Goal: Transaction & Acquisition: Obtain resource

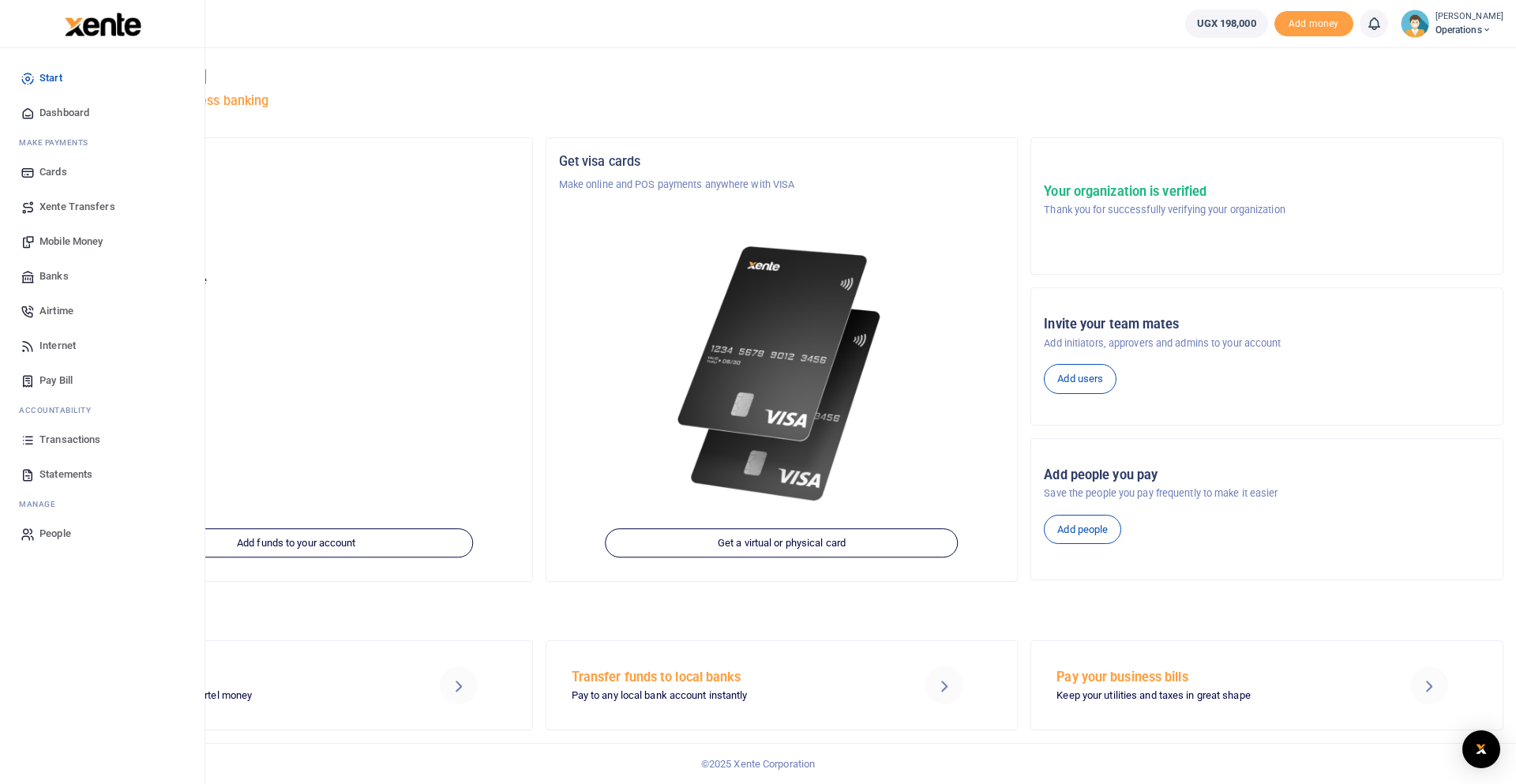
click at [76, 470] on span "Statements" at bounding box center [66, 474] width 52 height 16
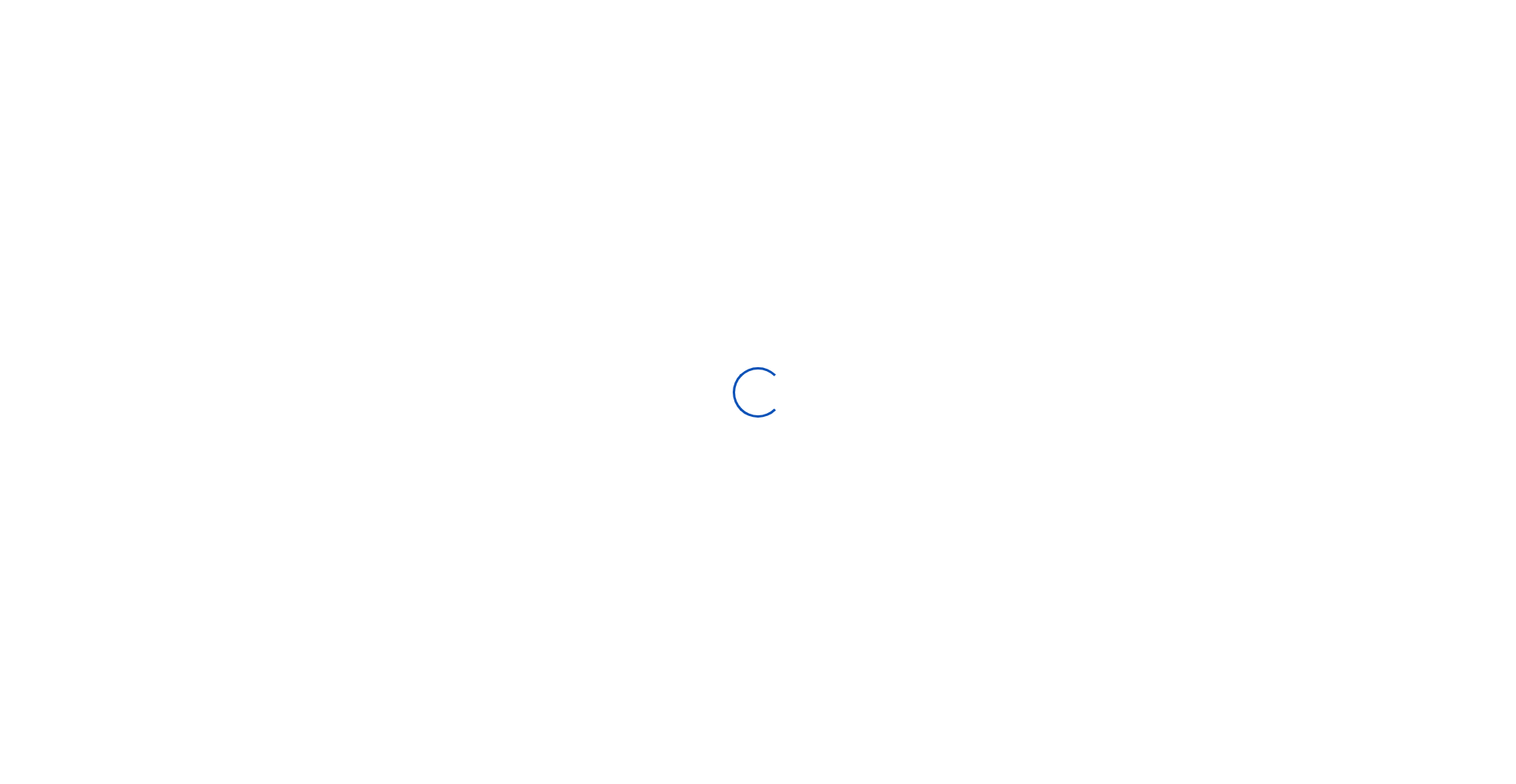
select select "ALL"
type input "[DATE] - [DATE]"
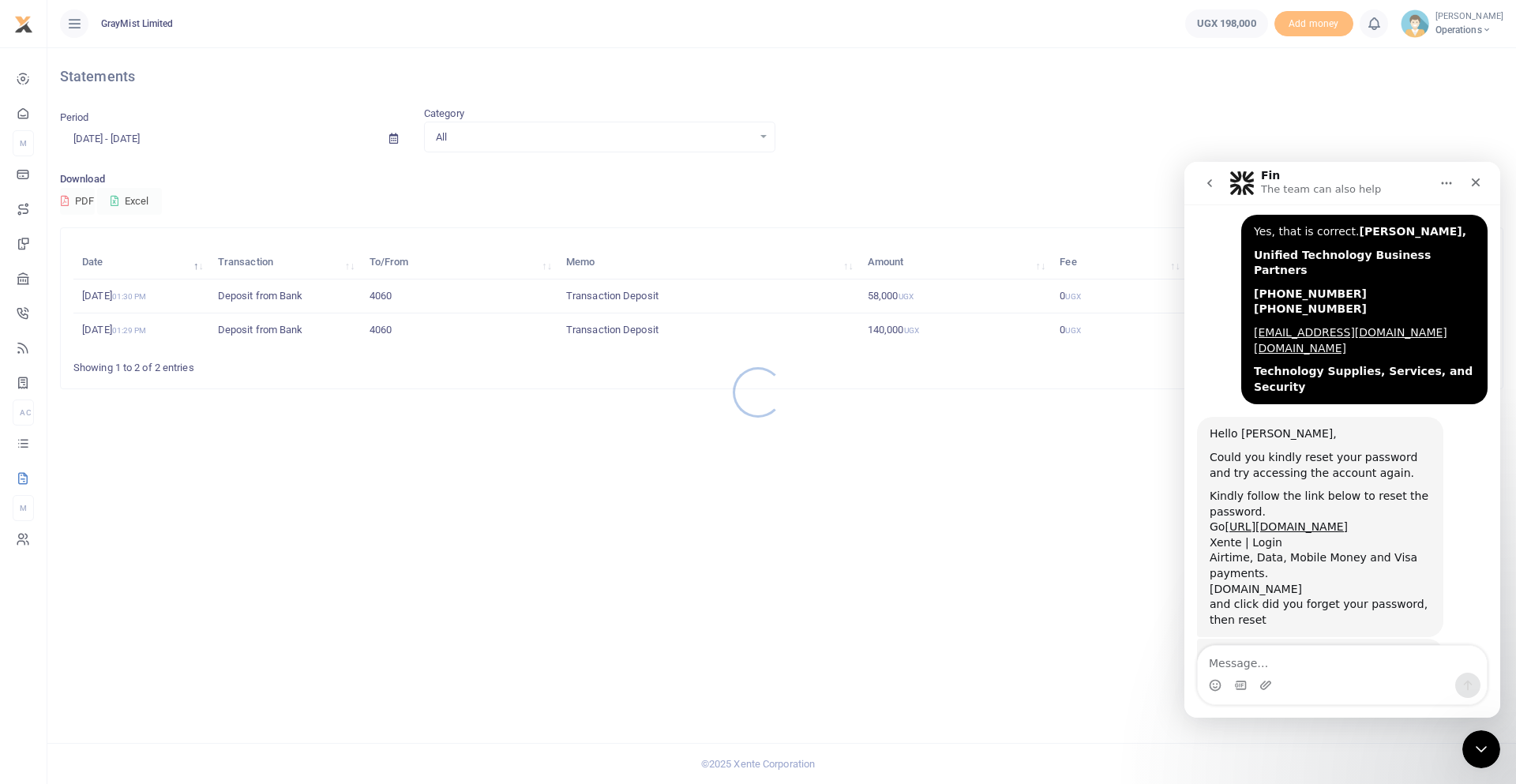
scroll to position [2102, 0]
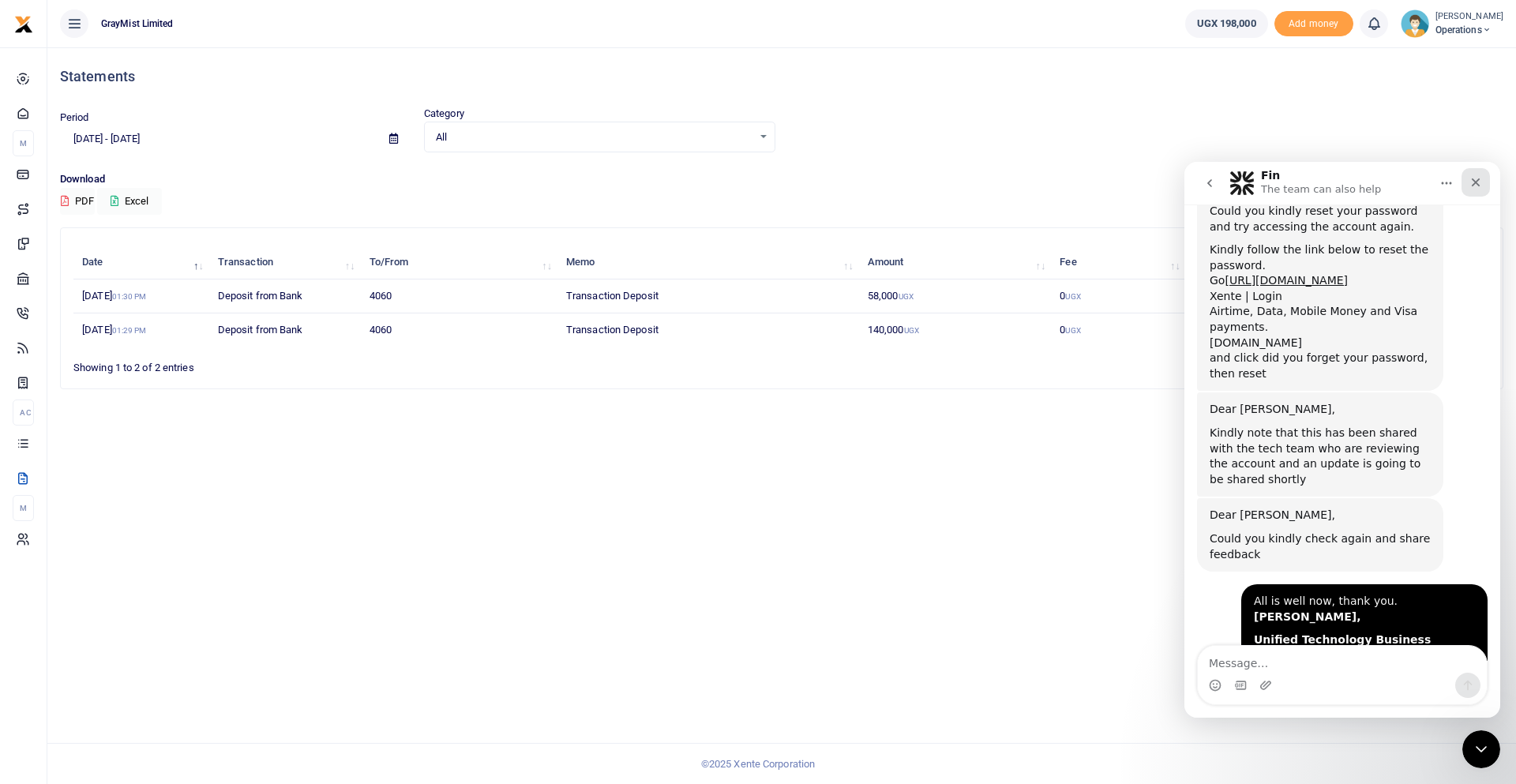
click at [1471, 184] on icon "Close" at bounding box center [1476, 182] width 13 height 13
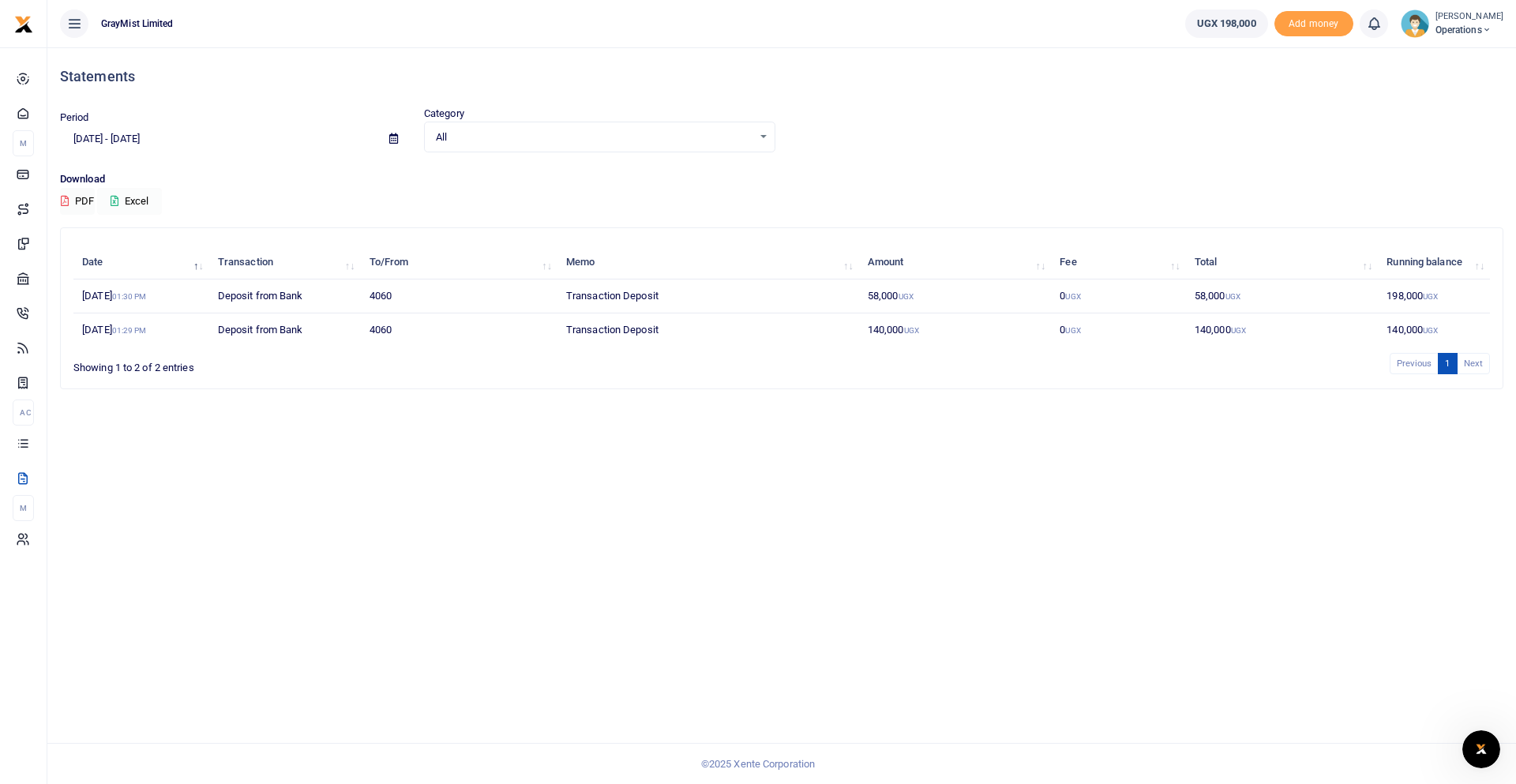
click at [141, 200] on button "Excel" at bounding box center [129, 201] width 65 height 27
click at [1476, 735] on icon "Open Intercom Messenger" at bounding box center [1479, 747] width 26 height 26
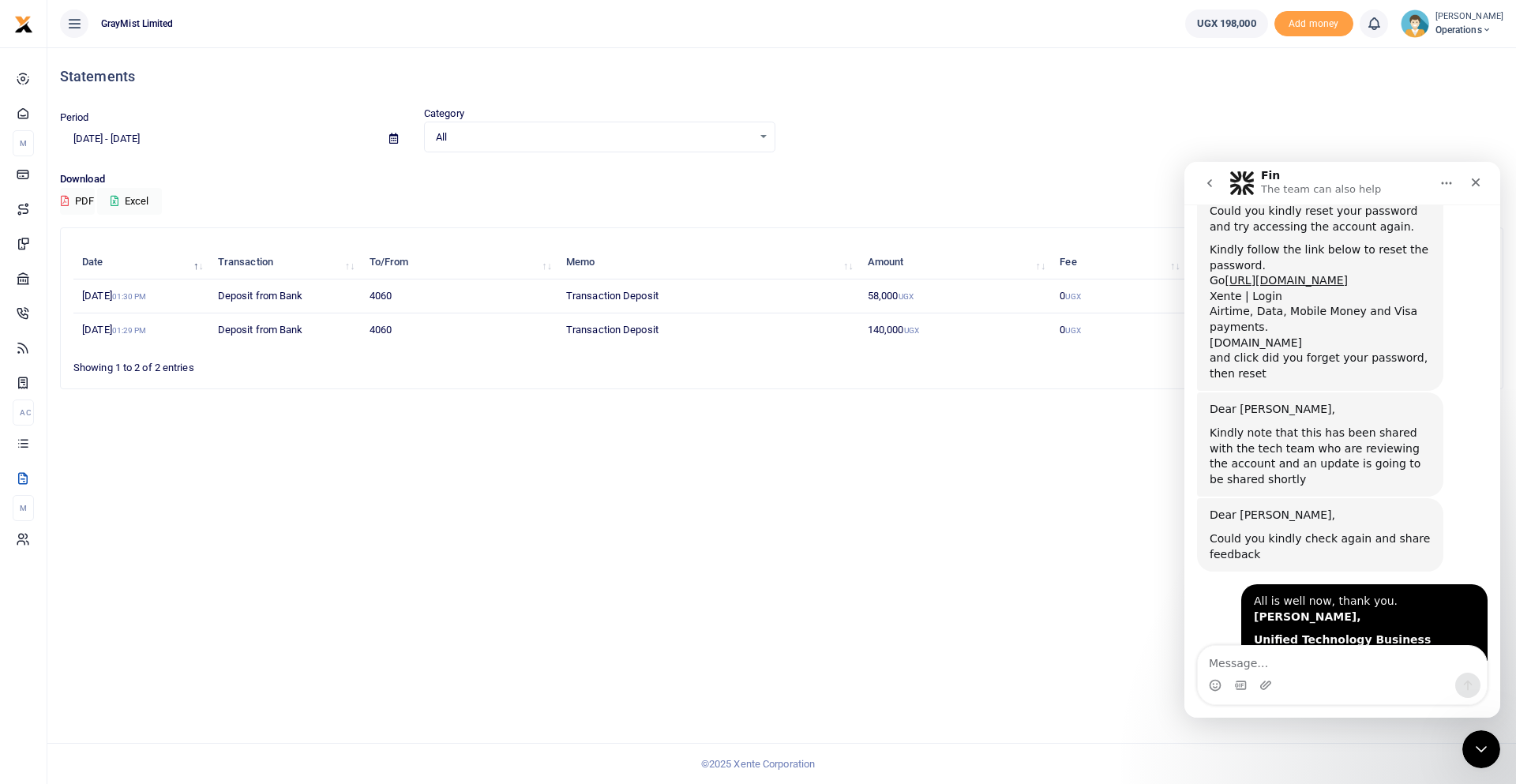
click at [1318, 662] on textarea "Message…" at bounding box center [1342, 660] width 289 height 27
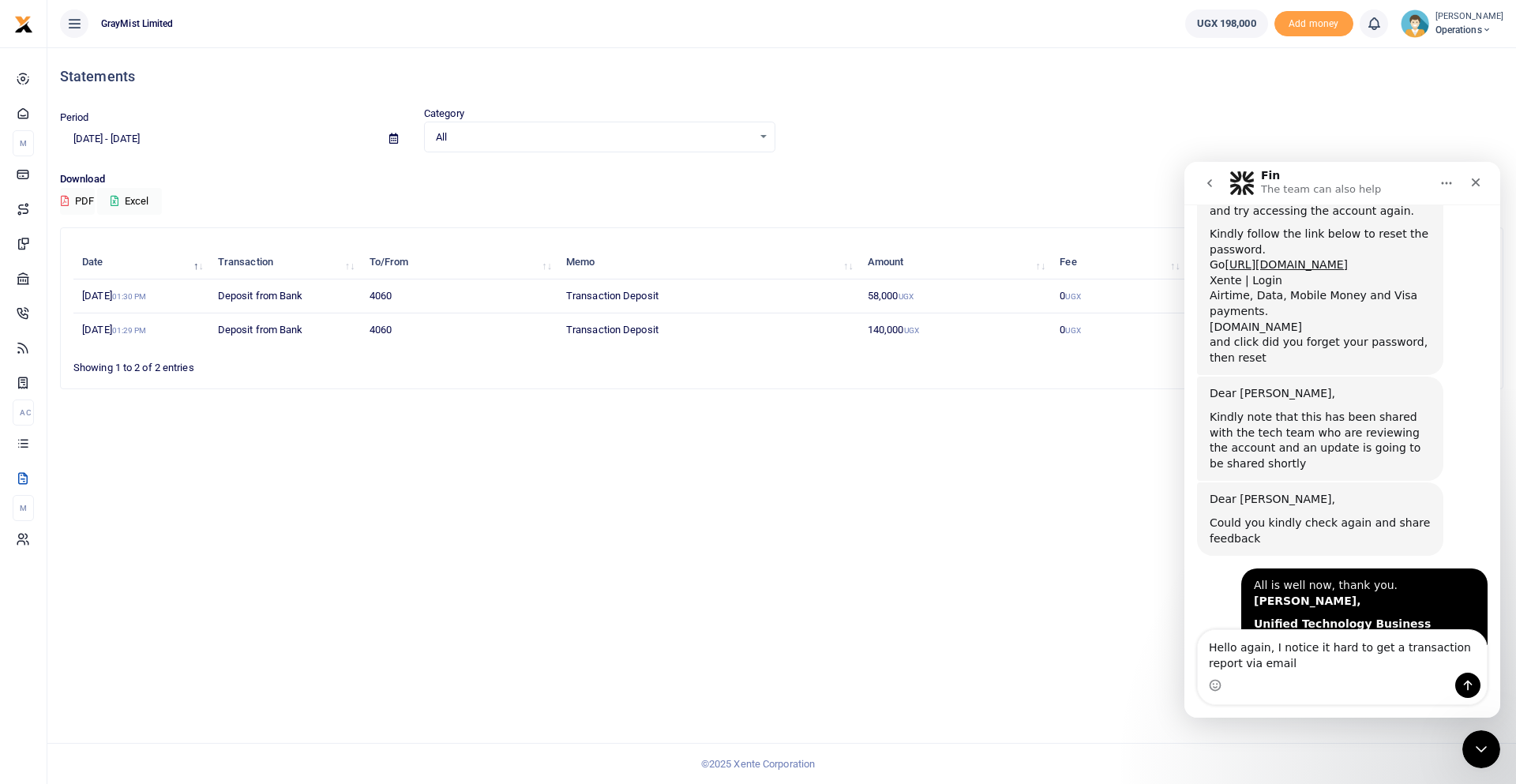
click at [1382, 645] on textarea "Hello again, I notice it hard to get a transaction report via email" at bounding box center [1342, 652] width 289 height 43
click at [1323, 655] on textarea "Hello again, I notice it hard to get the excel transaction report via email" at bounding box center [1342, 652] width 289 height 43
click at [1424, 649] on textarea "Hello again, I notice it hard to get the excel transaction report via email" at bounding box center [1342, 652] width 289 height 43
click at [1374, 660] on textarea "Hello again, I notice it hard to get the excel format of the transaction report…" at bounding box center [1342, 652] width 289 height 43
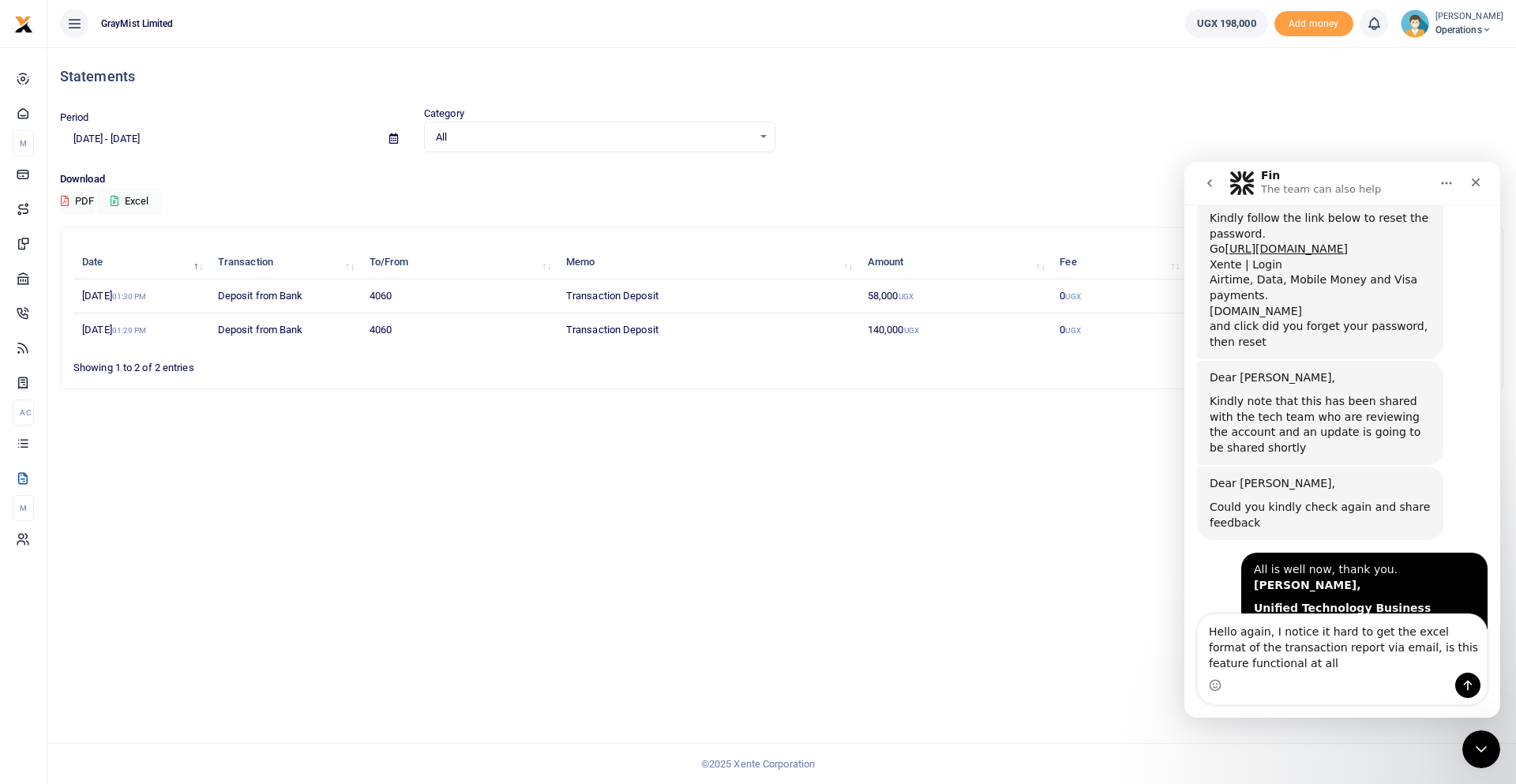
type textarea "Hello again, I notice it hard to get the excel format of the transaction report…"
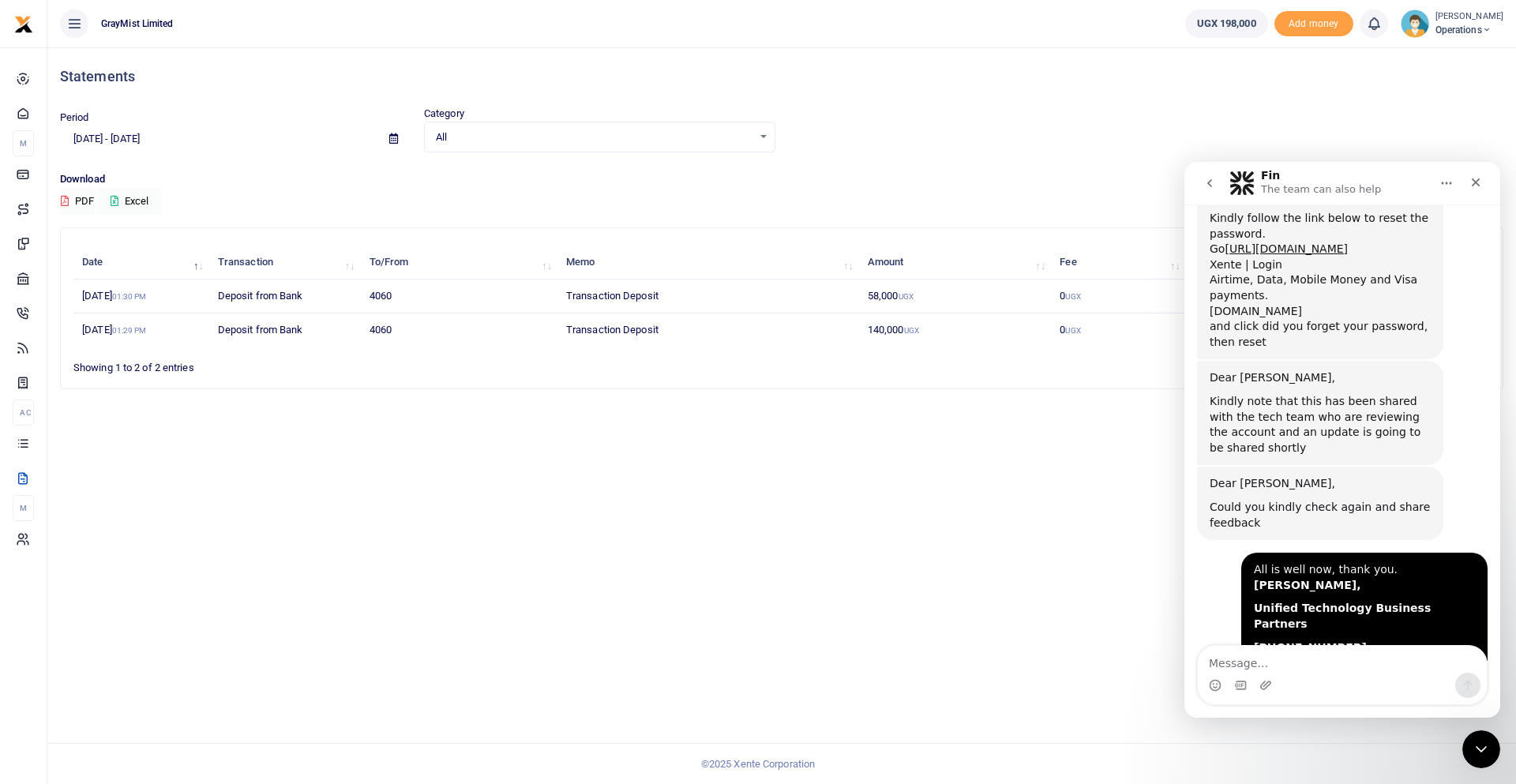
scroll to position [2202, 0]
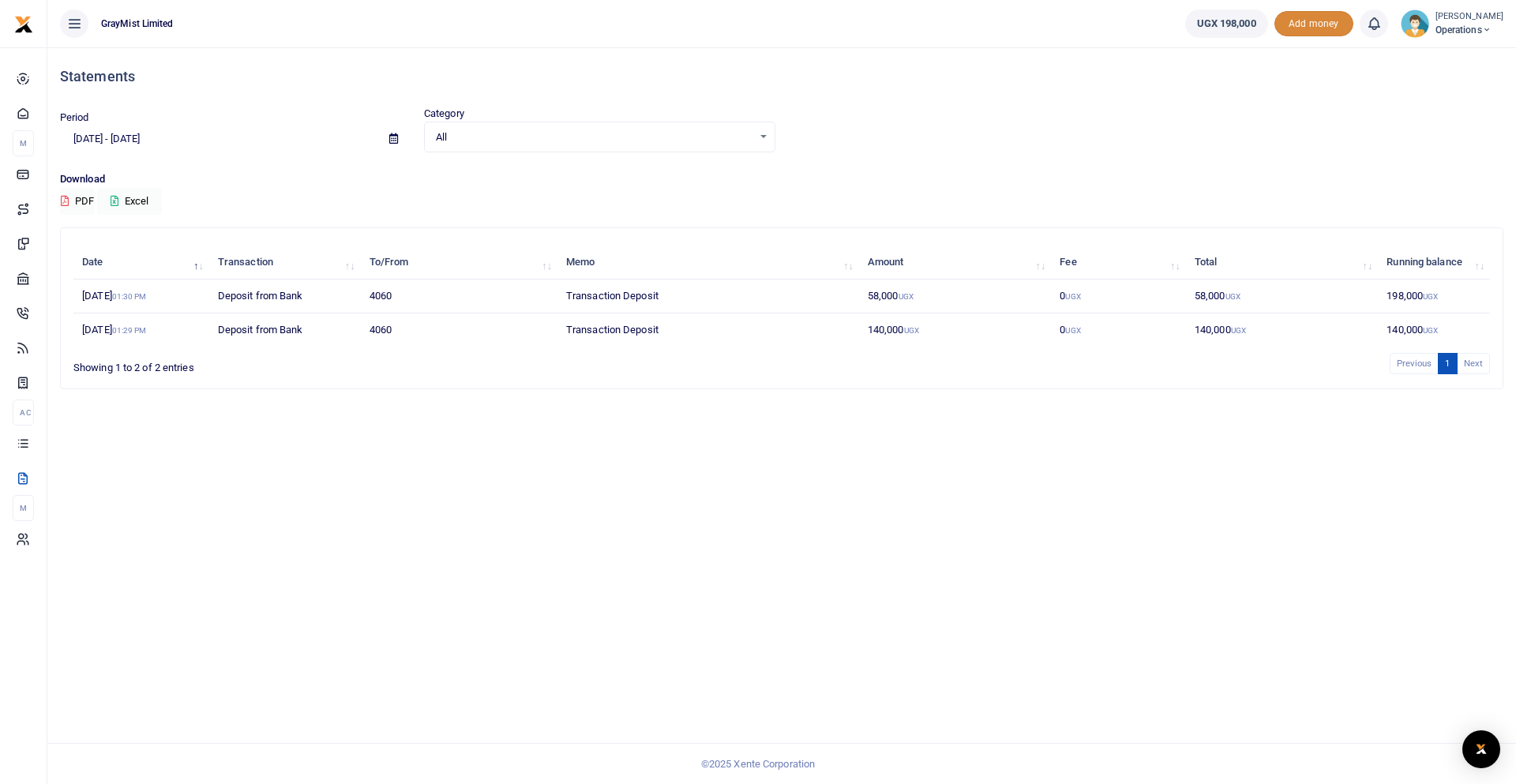
click at [1324, 22] on span "Add money" at bounding box center [1314, 23] width 79 height 26
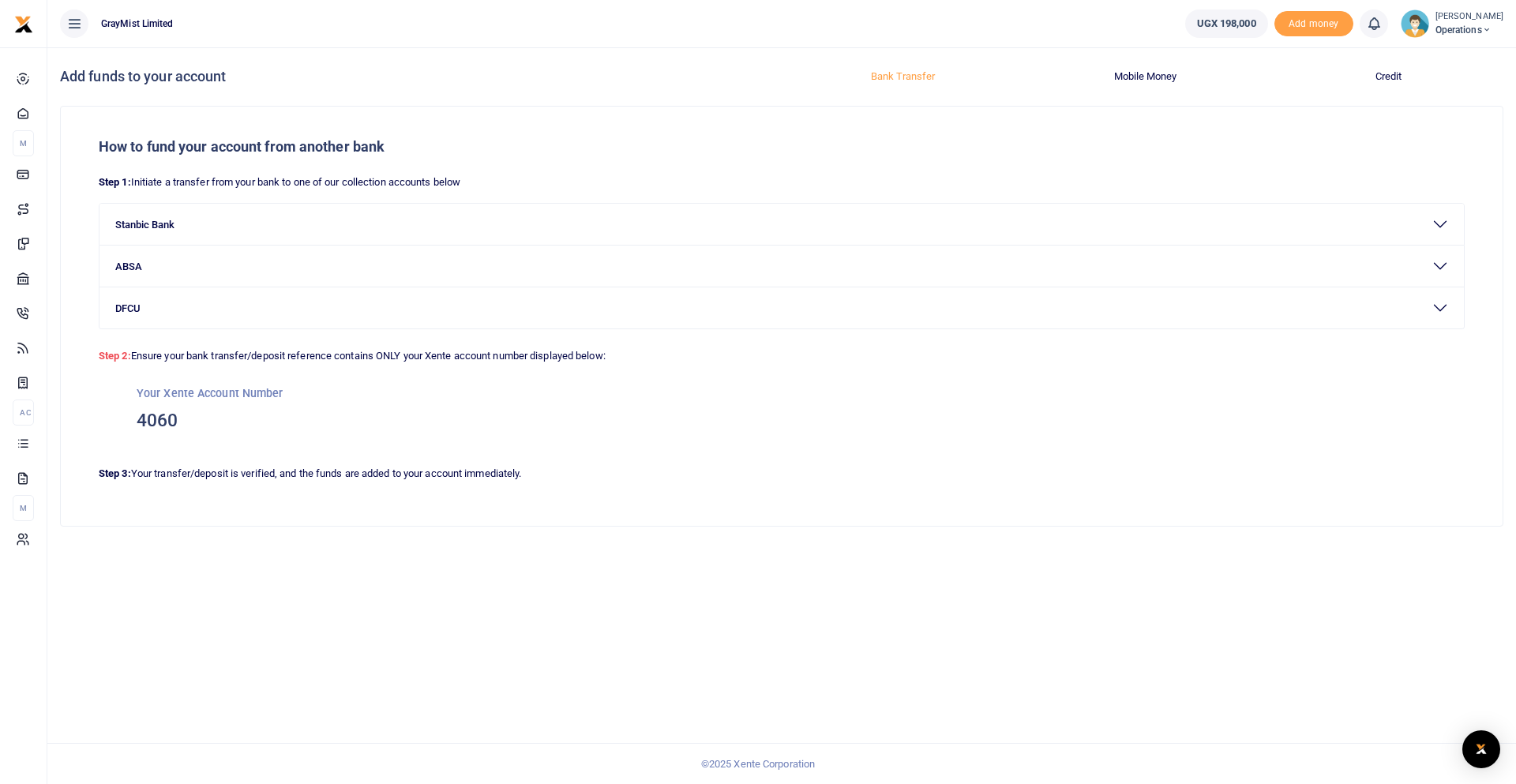
click at [1135, 73] on button "Mobile Money" at bounding box center [1146, 77] width 224 height 25
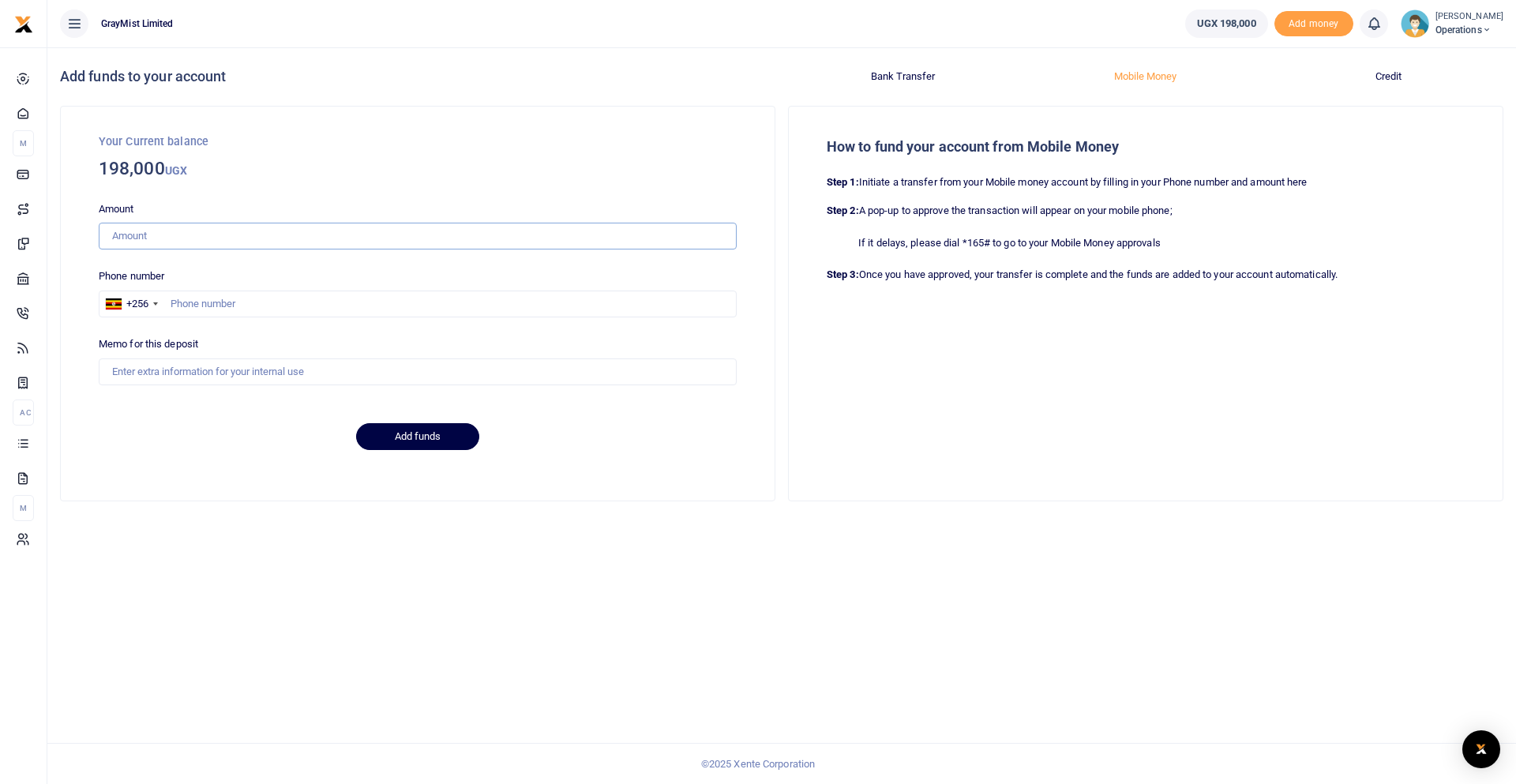
click at [219, 238] on input "Amount" at bounding box center [418, 236] width 638 height 27
type input "110,000"
click at [215, 301] on input "text" at bounding box center [418, 304] width 638 height 27
type input "0782923374"
click at [207, 369] on input "Memo for this deposit" at bounding box center [418, 372] width 638 height 27
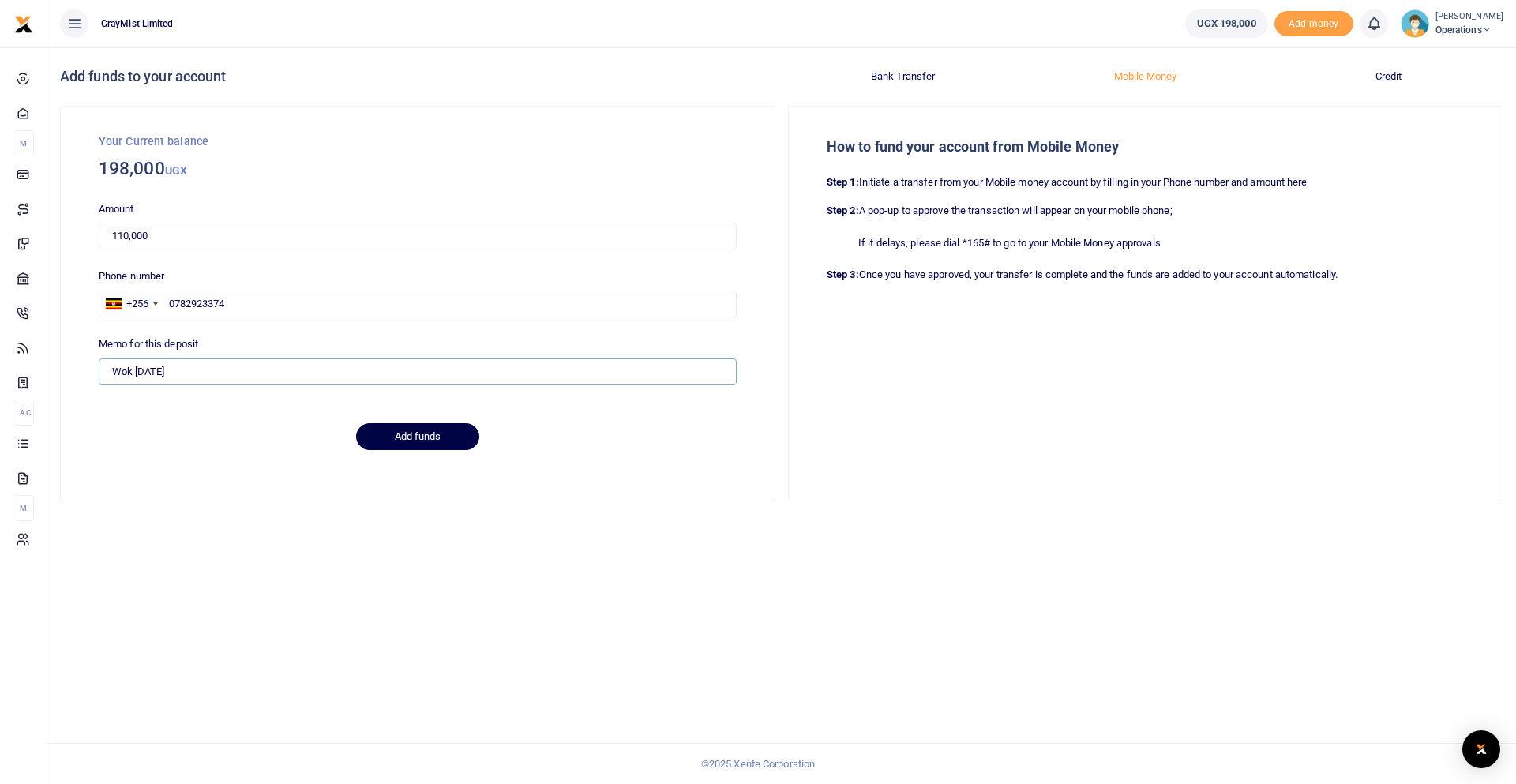
drag, startPoint x: 144, startPoint y: 365, endPoint x: 230, endPoint y: 383, distance: 87.9
click at [145, 367] on input "Wok 12th August" at bounding box center [418, 372] width 638 height 27
type input "Wok 20th August"
click at [282, 461] on div "Add funds" at bounding box center [418, 436] width 651 height 65
click at [420, 438] on button "Add funds" at bounding box center [418, 437] width 123 height 27
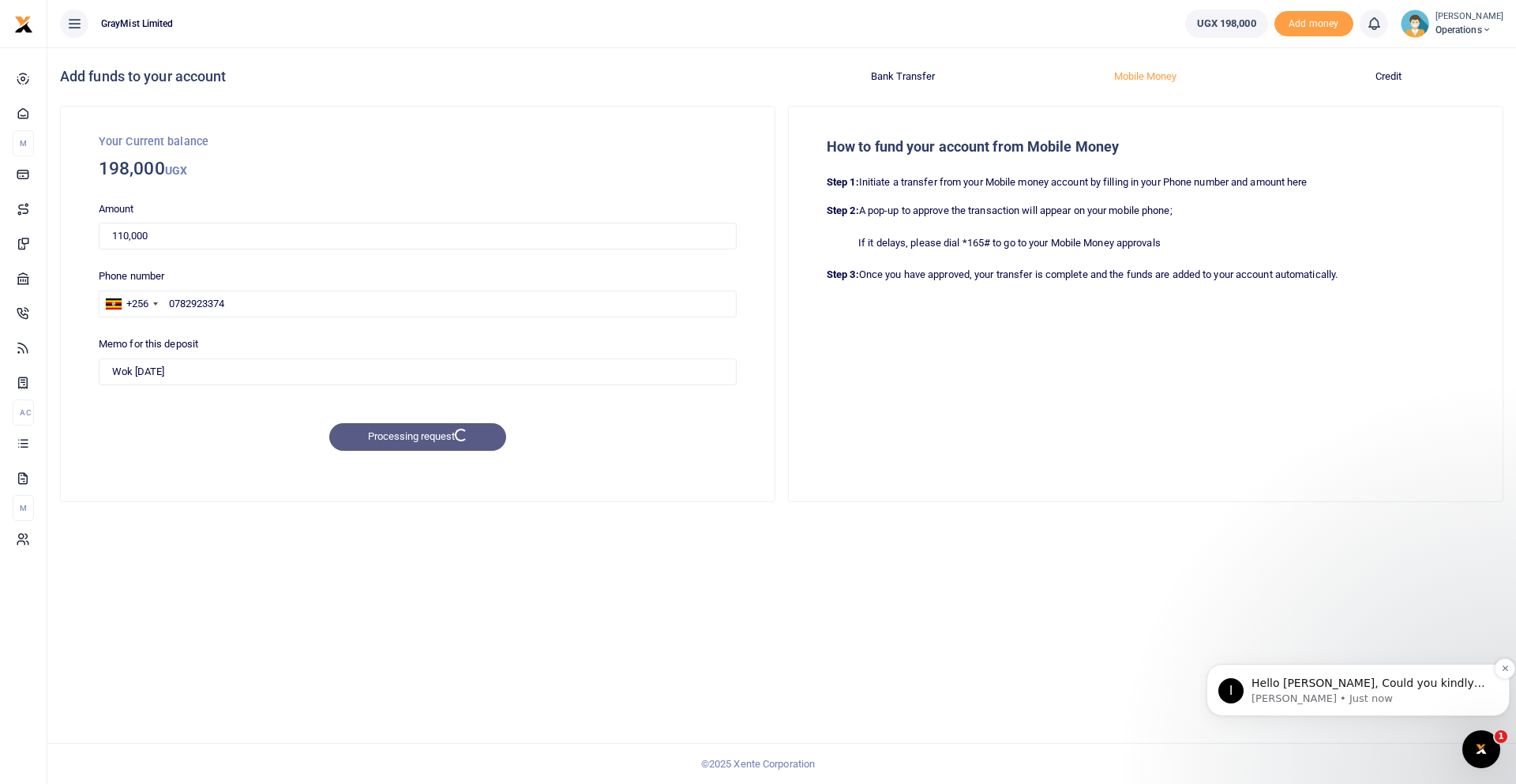
click at [1340, 687] on p "Hello Douglas, Could you kindly confirm whether you get any error when you try …" at bounding box center [1370, 684] width 238 height 16
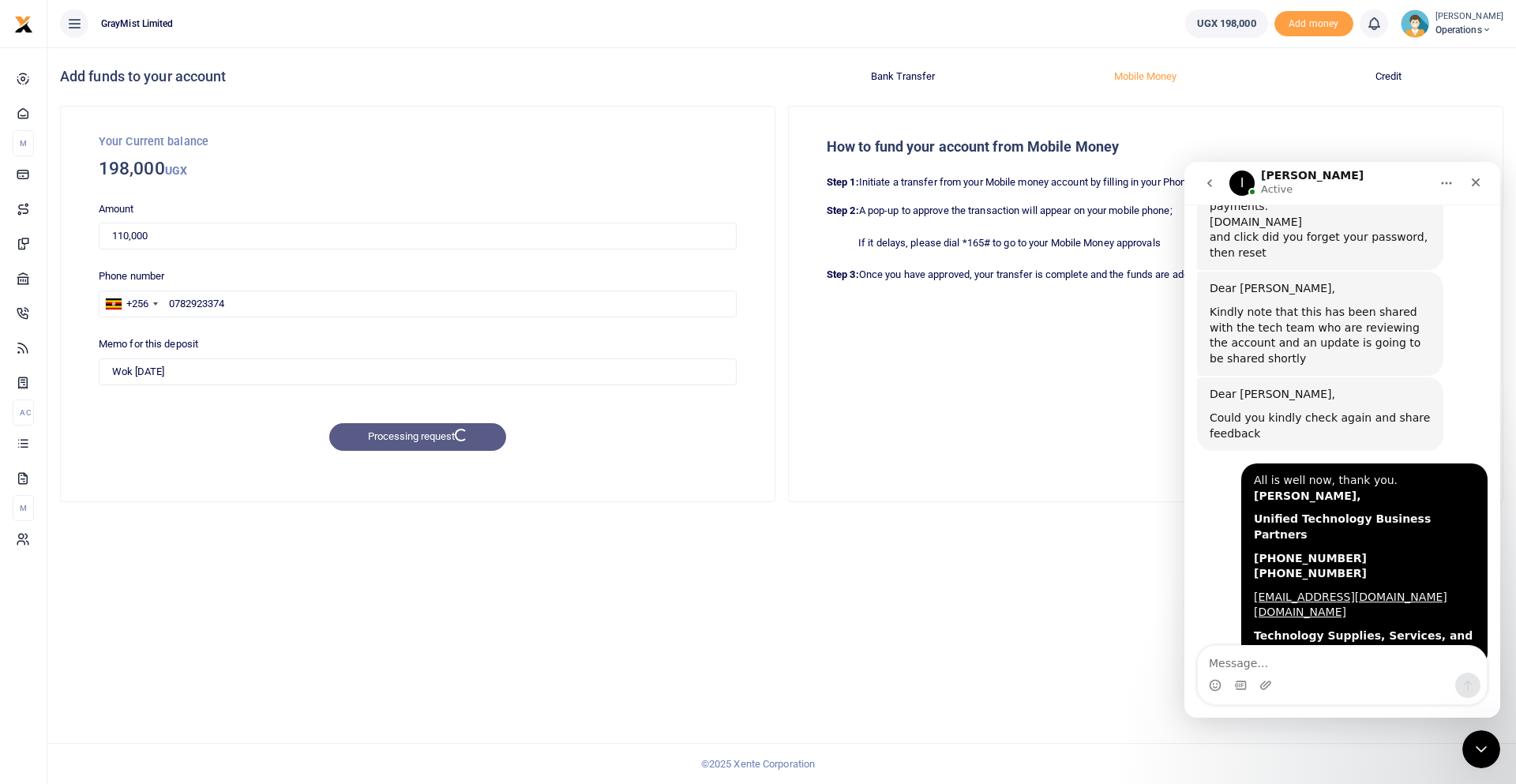
scroll to position [2350, 0]
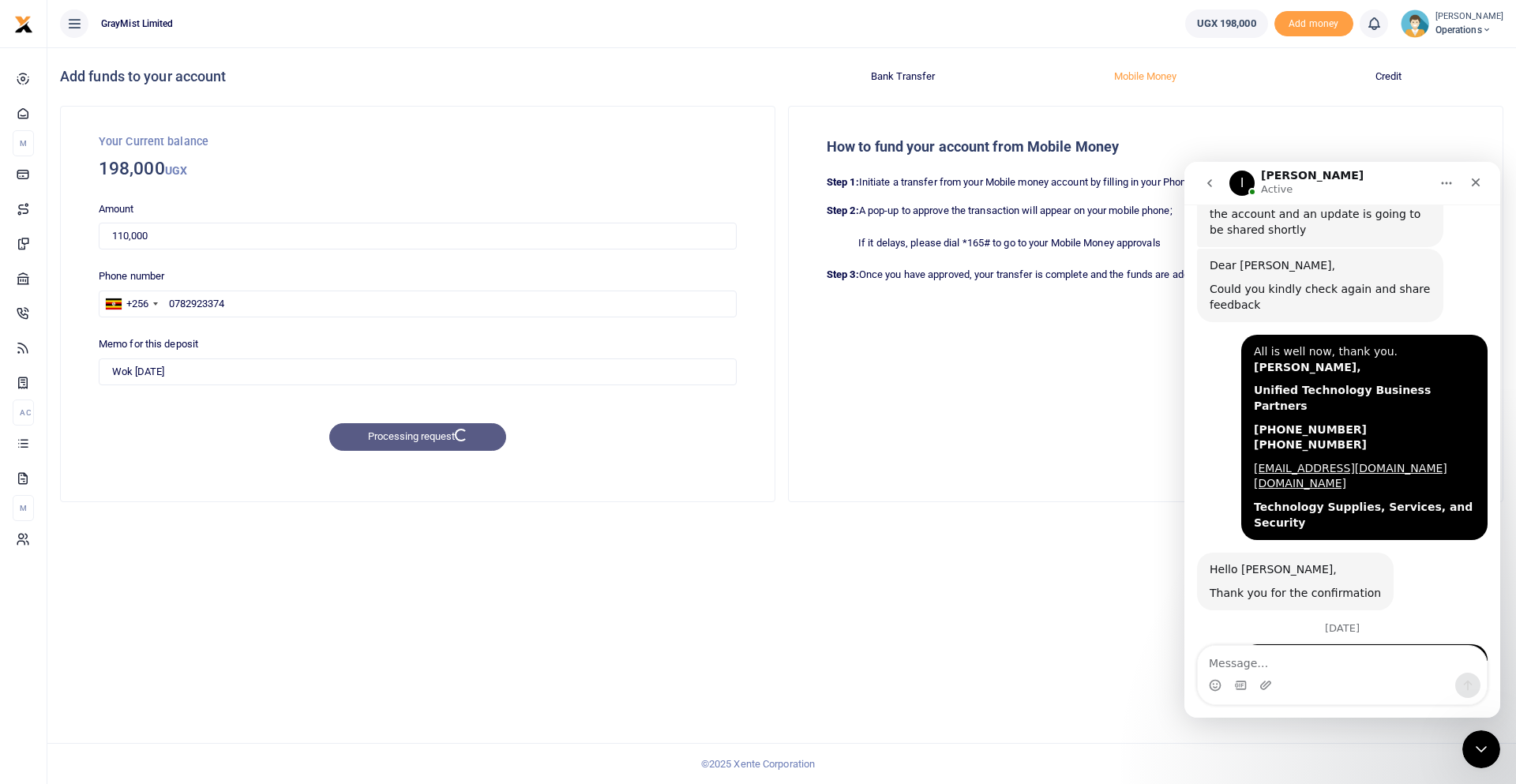
click at [1309, 667] on textarea "Message…" at bounding box center [1342, 660] width 289 height 27
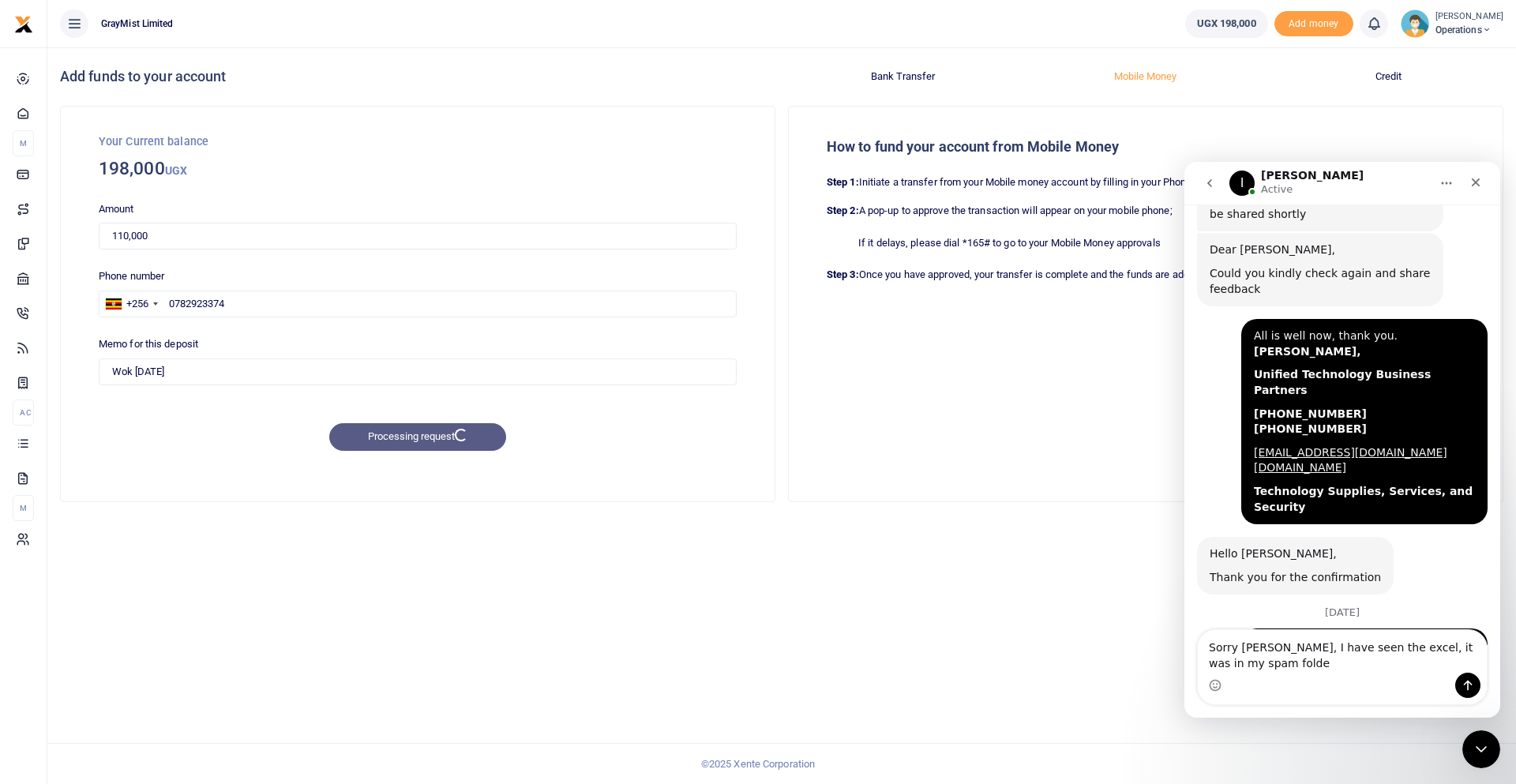
type textarea "Sorry Ibrahim, I have seen the excel, it was in my spam folder"
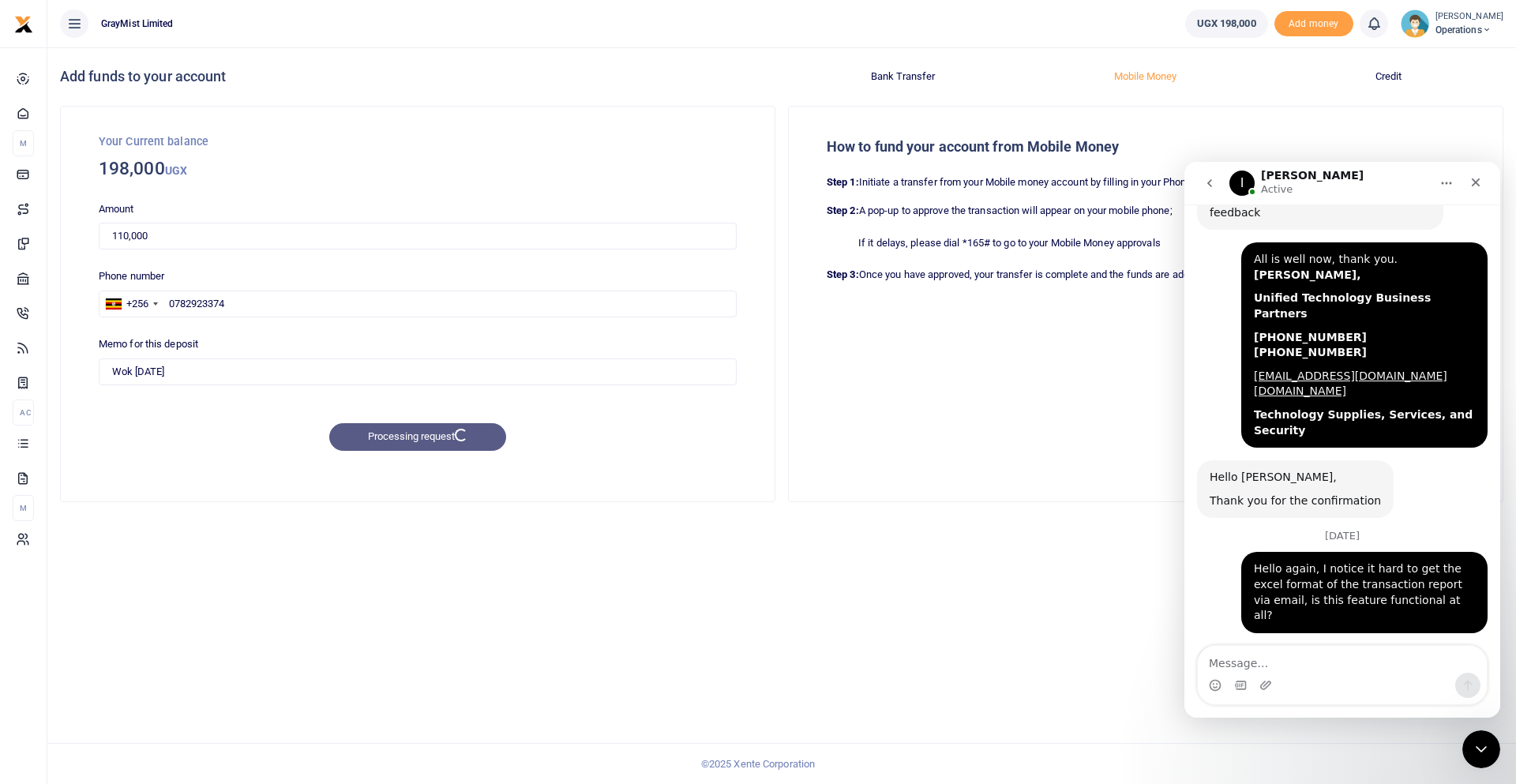
scroll to position [2447, 0]
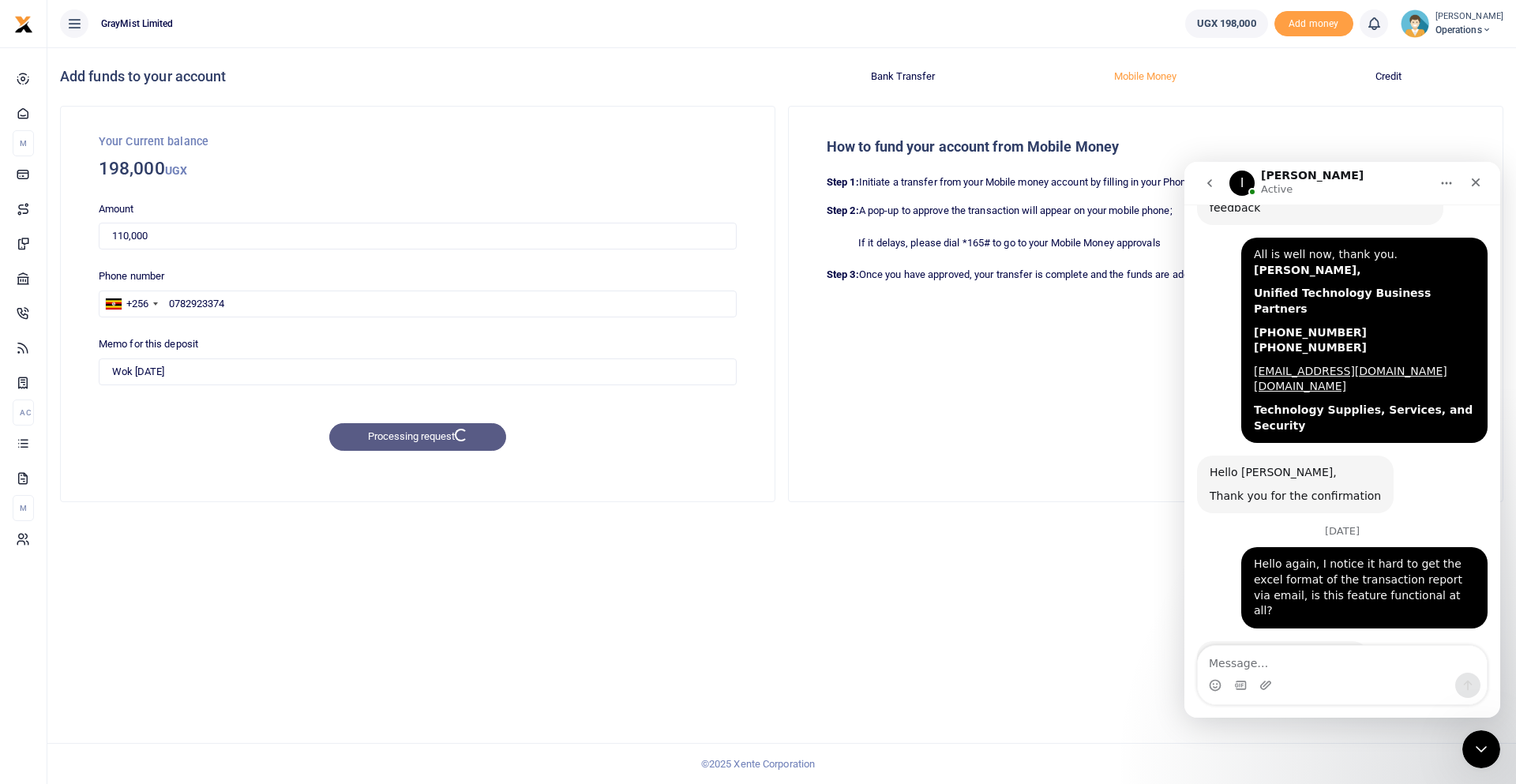
click at [926, 186] on p "Step 1: Initiate a transfer from your Mobile money account by filling in your P…" at bounding box center [1146, 183] width 638 height 17
click at [1481, 179] on icon "Close" at bounding box center [1476, 182] width 13 height 13
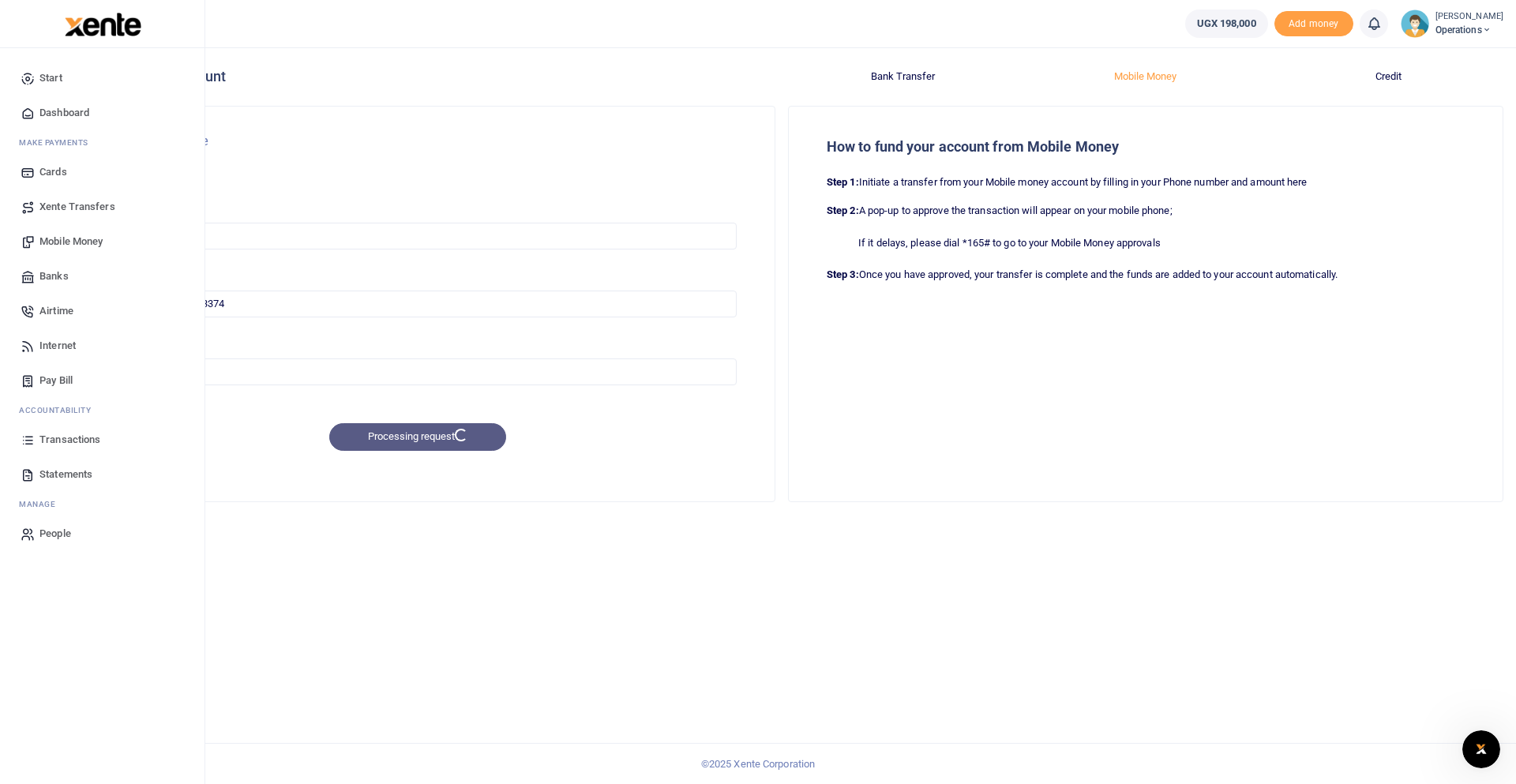
click at [48, 166] on span "Cards" at bounding box center [53, 172] width 27 height 16
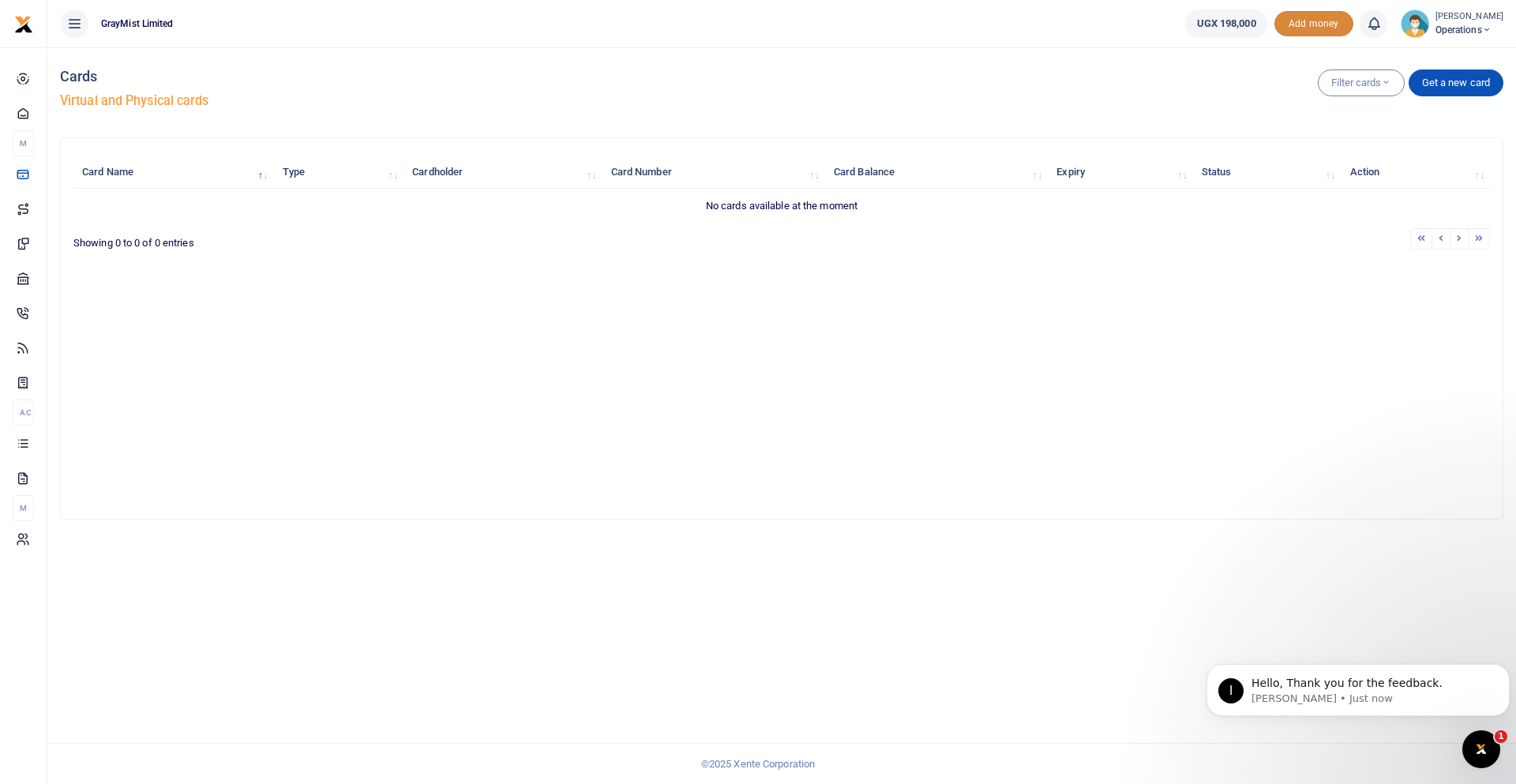
click at [1326, 23] on span "Add money" at bounding box center [1314, 23] width 79 height 26
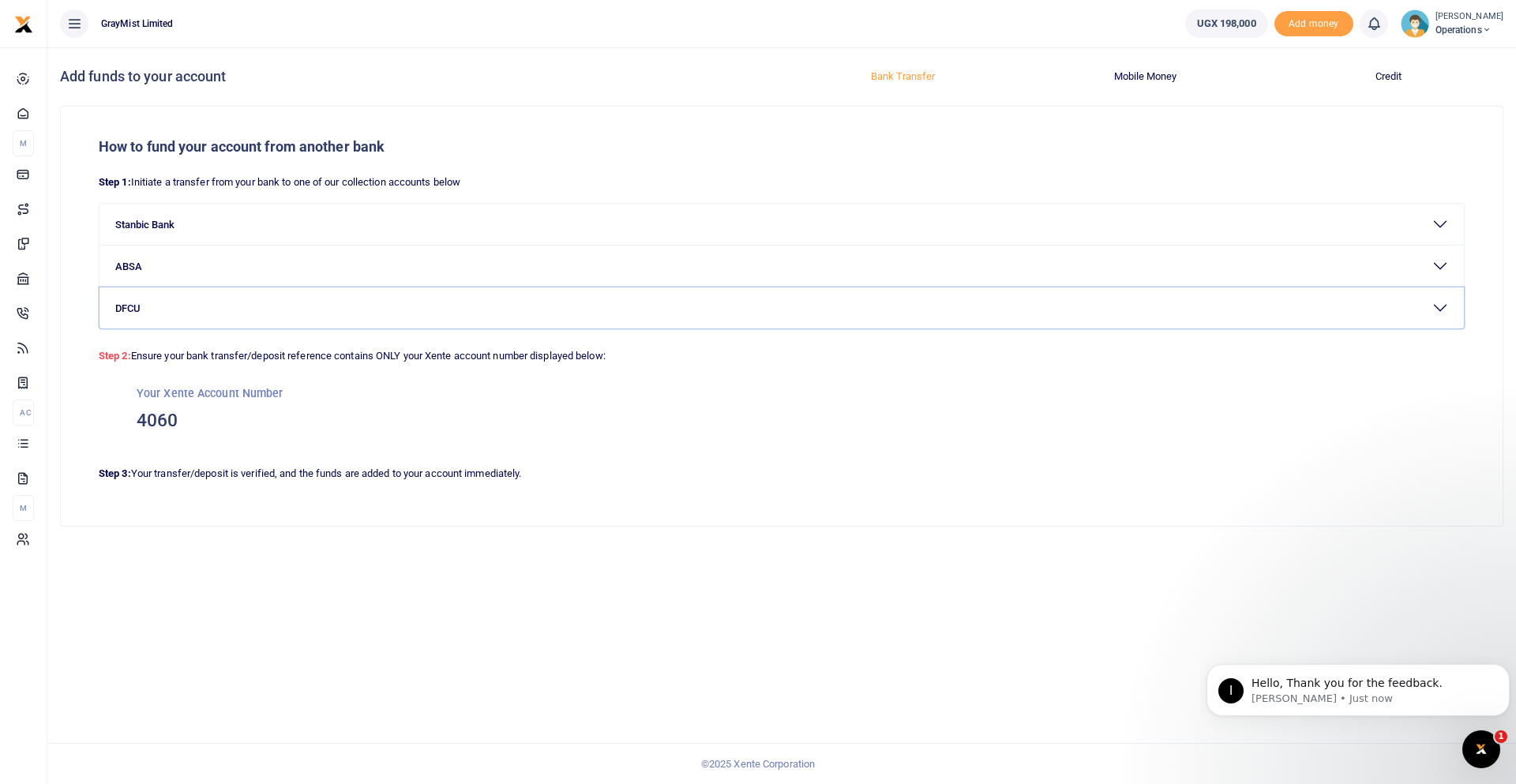
click at [145, 307] on button "DFCU" at bounding box center [781, 308] width 1364 height 41
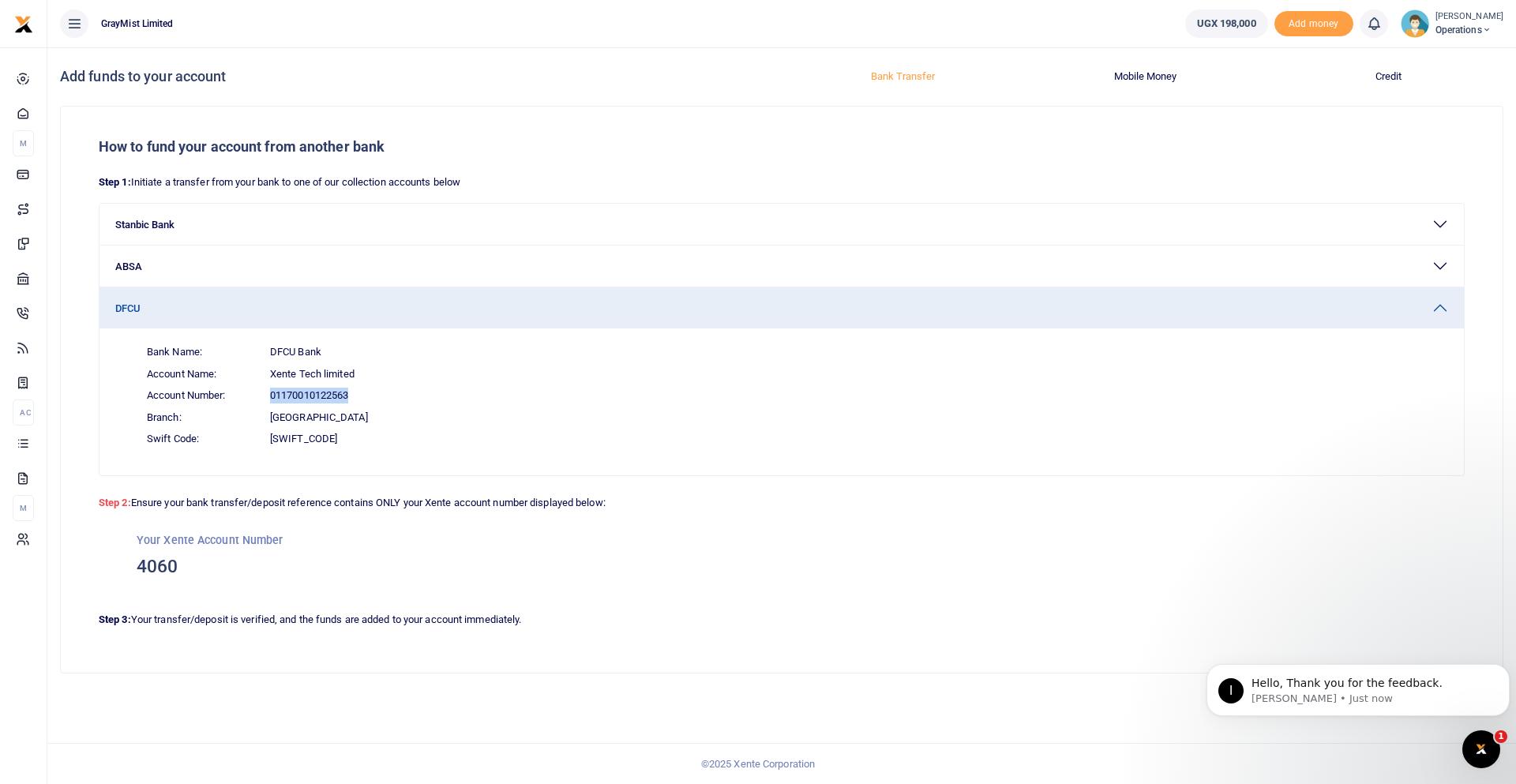
drag, startPoint x: 356, startPoint y: 395, endPoint x: 272, endPoint y: 397, distance: 84.0
click at [272, 397] on span "Account Number: 01170010122563" at bounding box center [791, 395] width 1314 height 22
copy span "01170010122563"
click at [973, 427] on span "Branch: Accia Avenue" at bounding box center [791, 418] width 1314 height 22
